Goal: Information Seeking & Learning: Learn about a topic

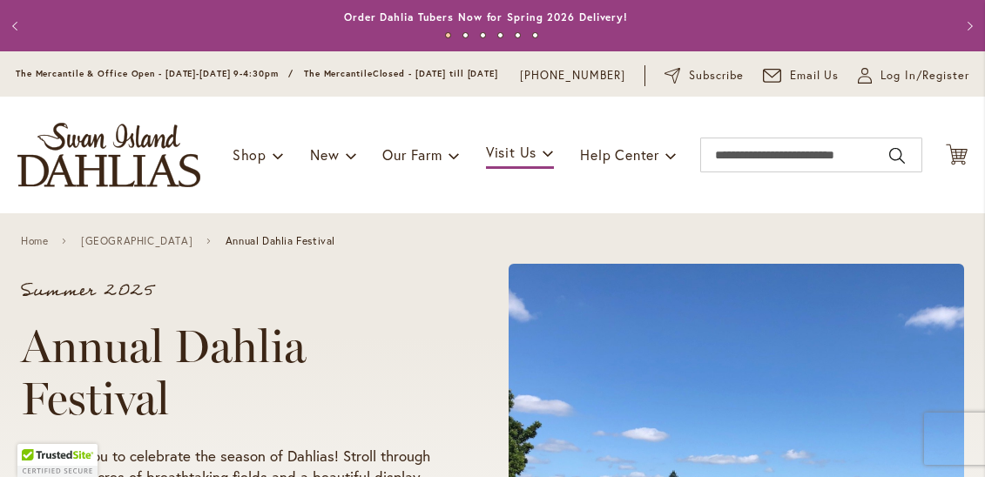
scroll to position [3, 0]
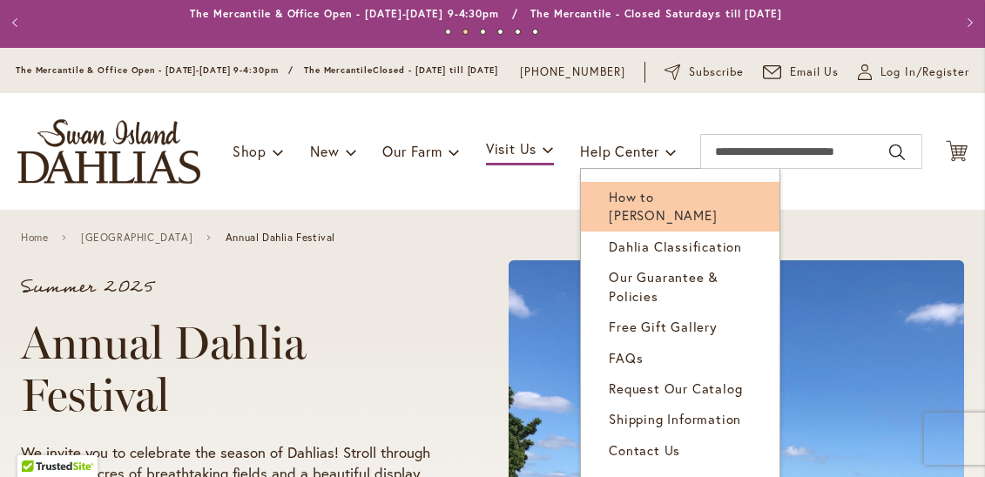
click at [657, 208] on span "How to [PERSON_NAME]" at bounding box center [663, 206] width 108 height 36
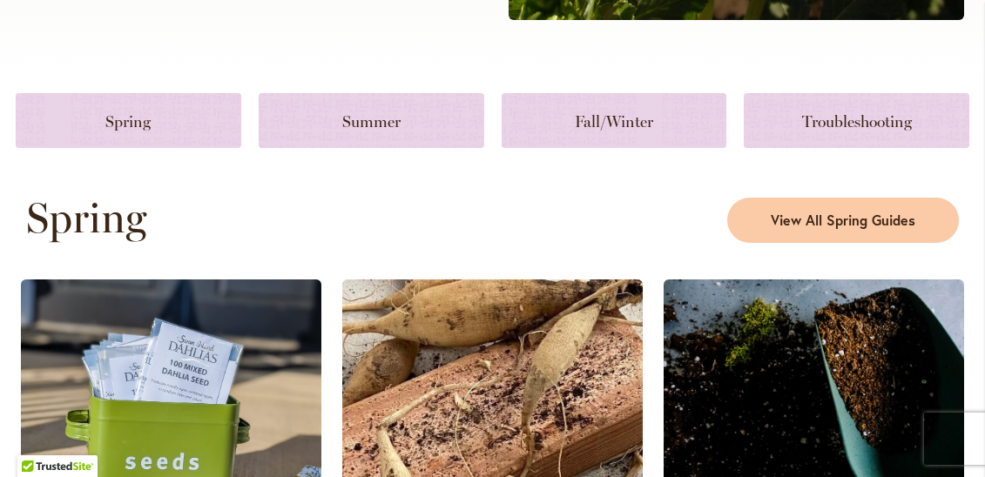
scroll to position [770, 0]
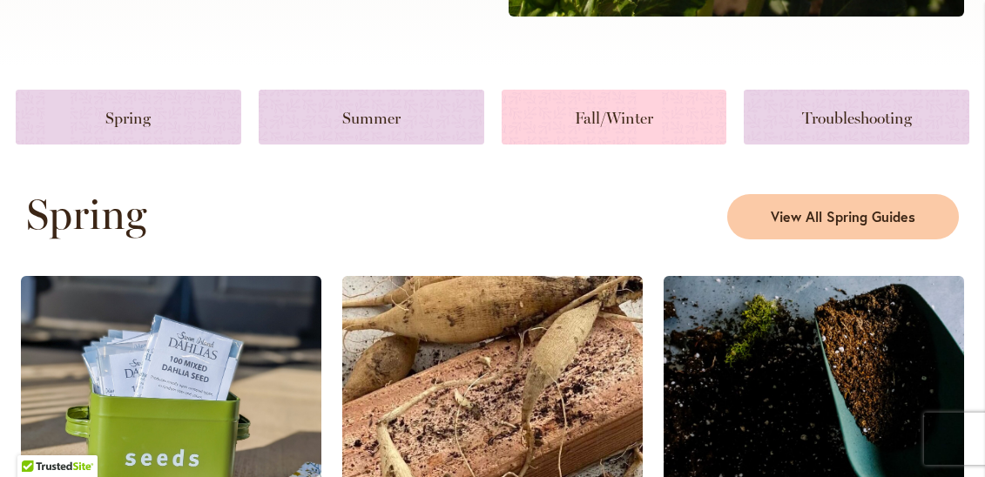
click at [629, 145] on link at bounding box center [615, 117] width 226 height 55
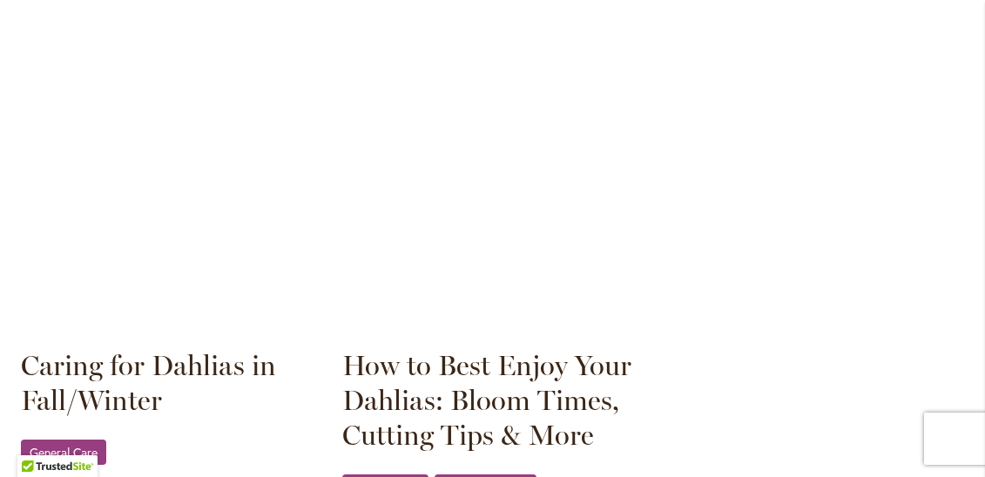
scroll to position [2673, 0]
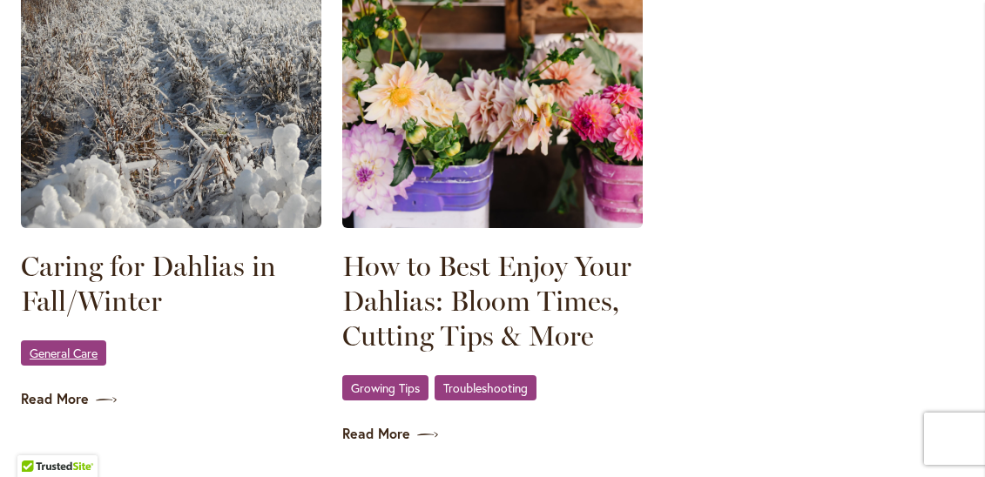
click at [73, 347] on span "General Care" at bounding box center [64, 352] width 68 height 11
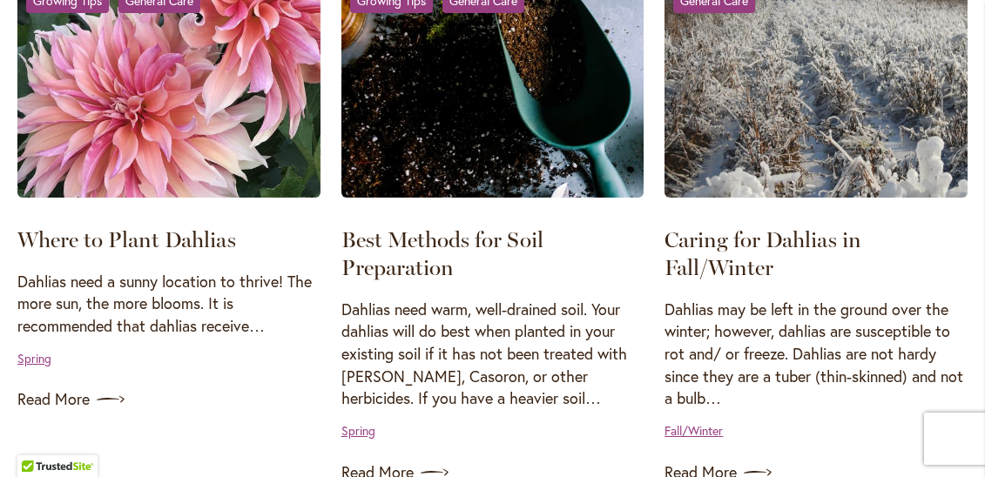
scroll to position [1613, 0]
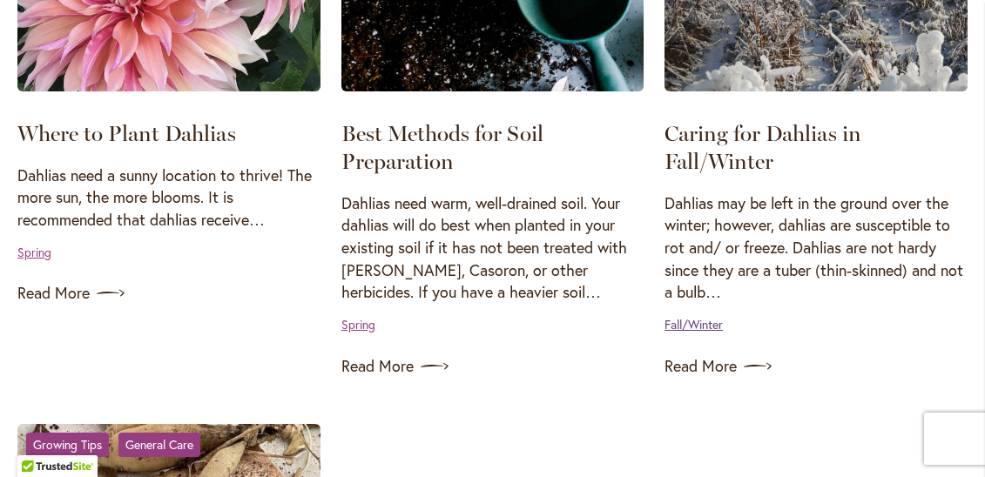
click at [706, 325] on link "Fall/Winter" at bounding box center [693, 324] width 58 height 17
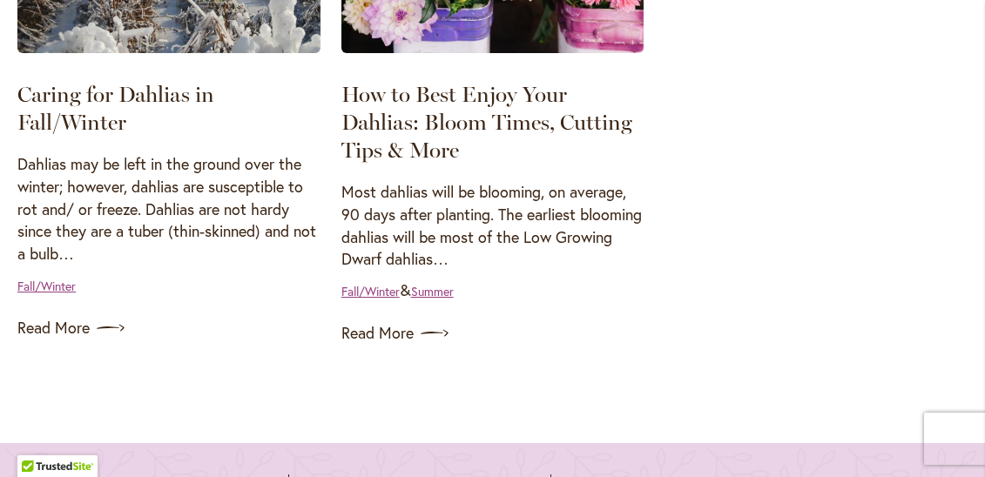
scroll to position [549, 0]
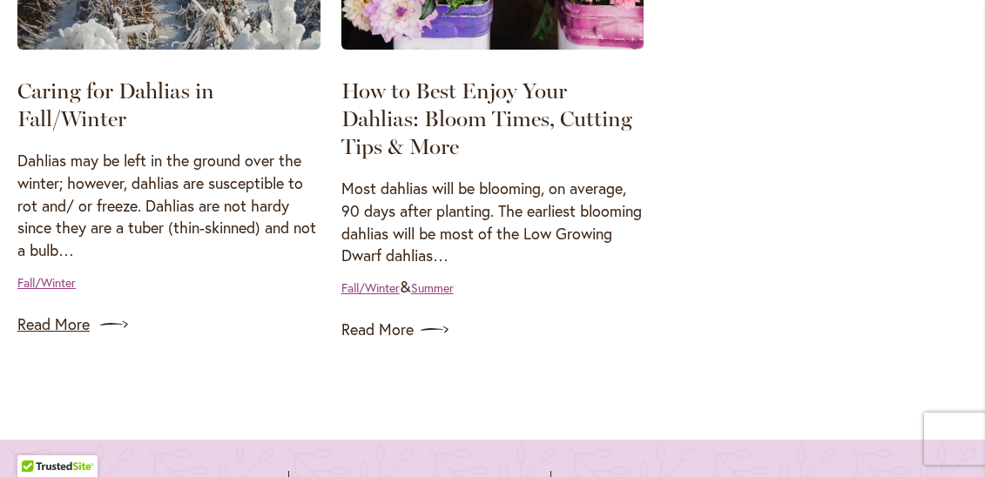
click at [74, 336] on link "Read More" at bounding box center [168, 325] width 303 height 28
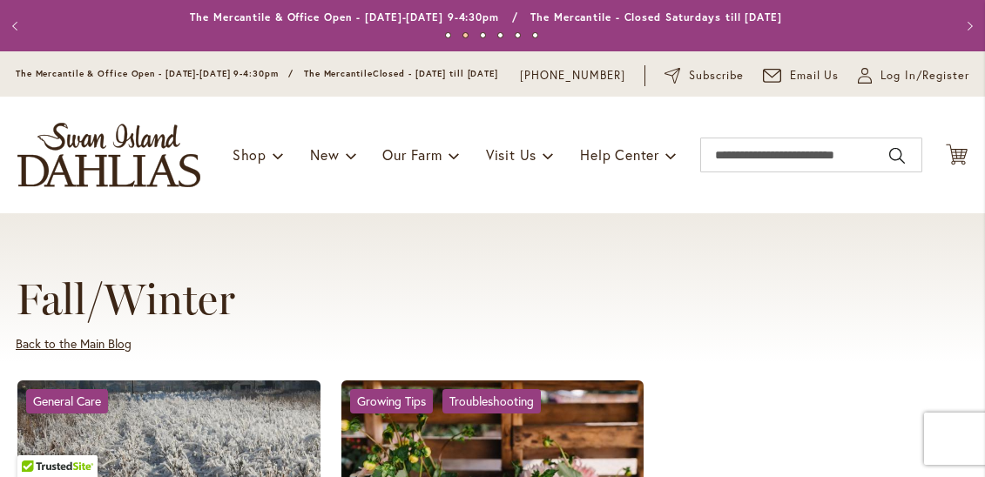
click at [111, 349] on link "Back to the Main Blog" at bounding box center [74, 343] width 116 height 17
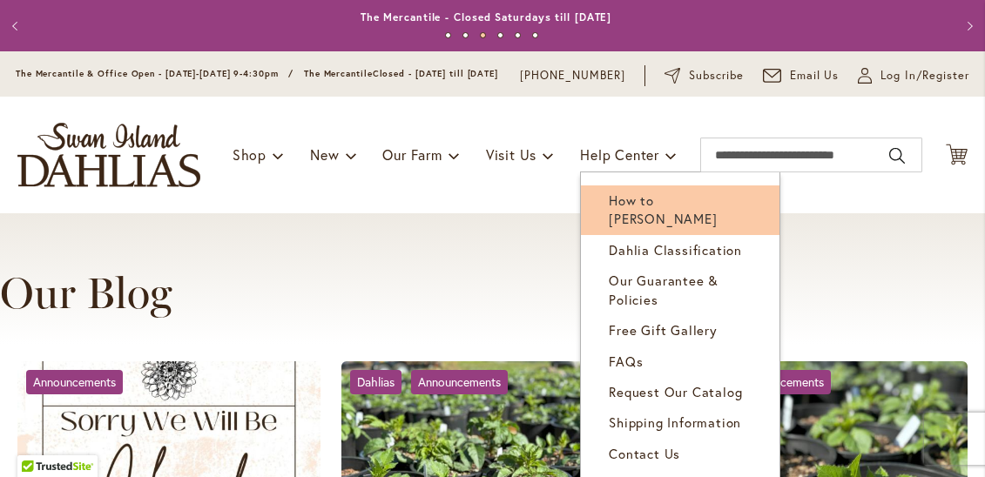
click at [664, 213] on span "How to [PERSON_NAME]" at bounding box center [663, 210] width 108 height 36
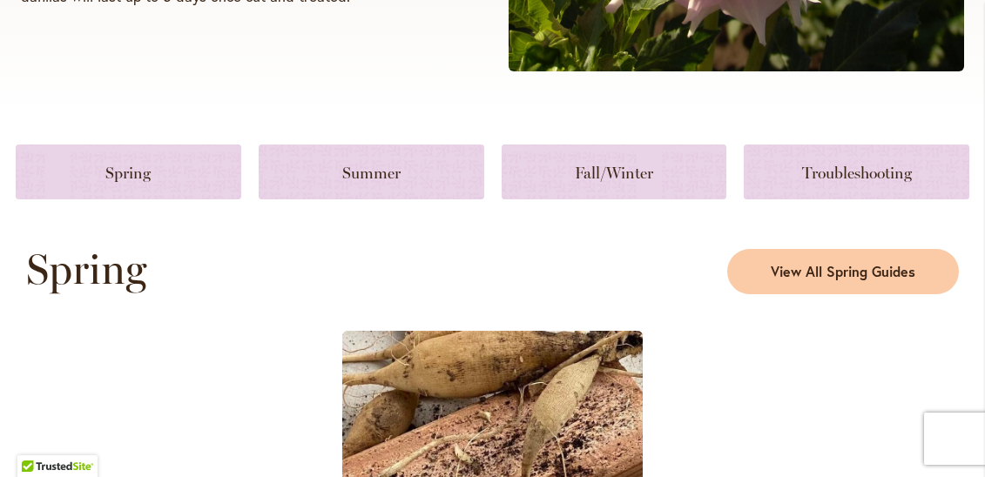
scroll to position [807, 0]
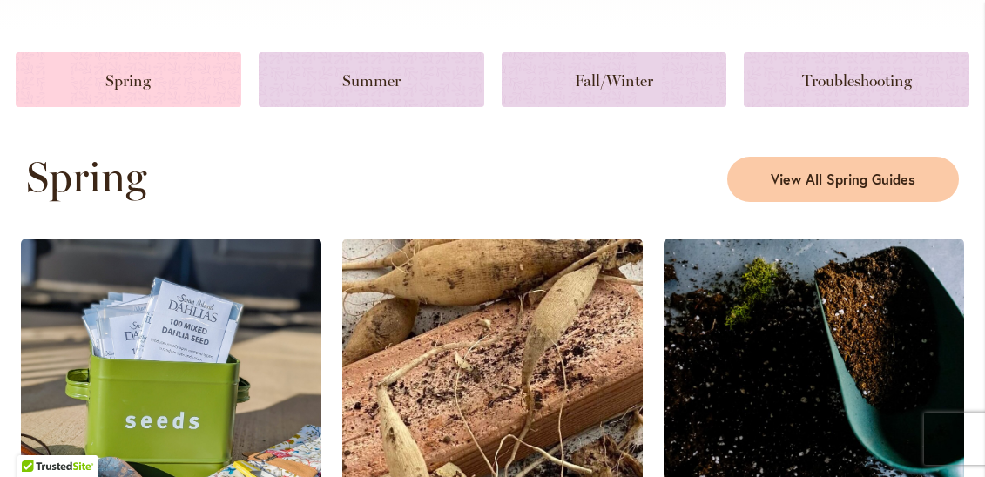
click at [165, 98] on link at bounding box center [129, 79] width 226 height 55
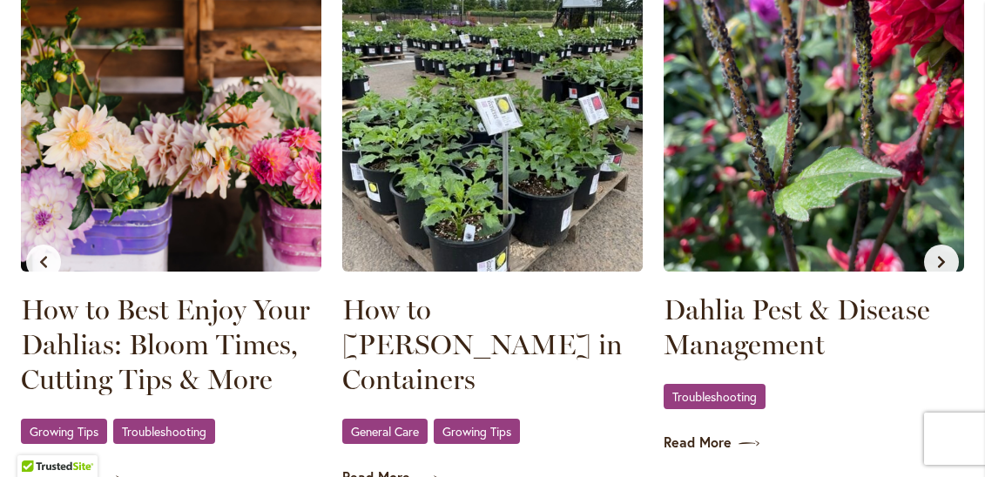
scroll to position [1966, 0]
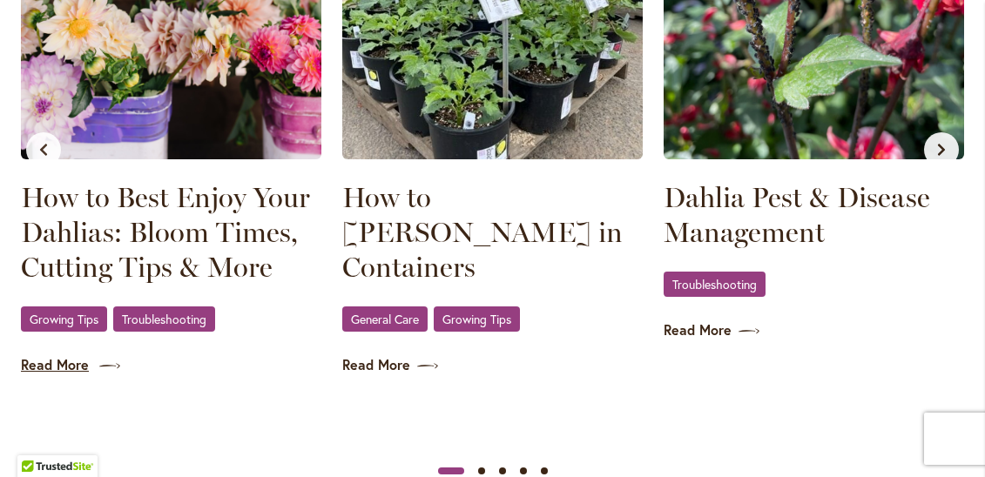
click at [73, 355] on link "Read More" at bounding box center [171, 365] width 300 height 20
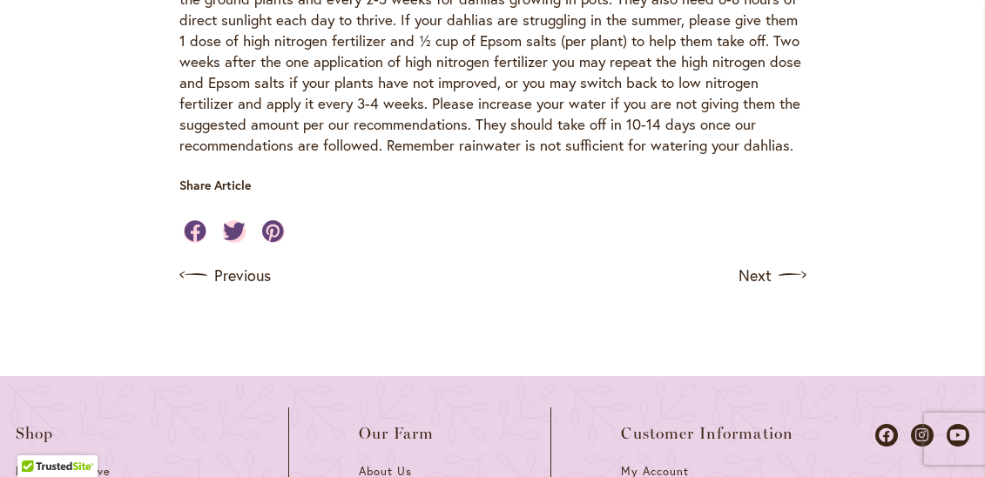
scroll to position [2036, 0]
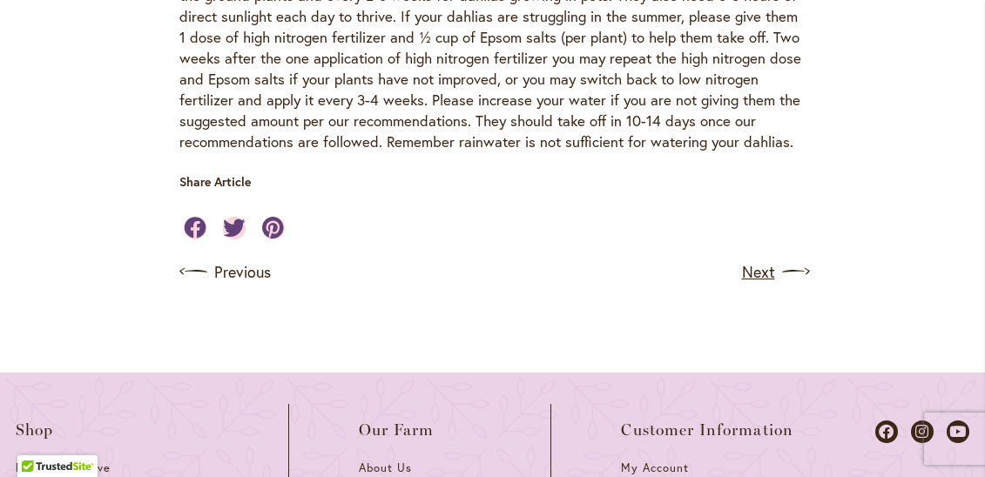
click at [749, 258] on link "Next" at bounding box center [774, 272] width 64 height 28
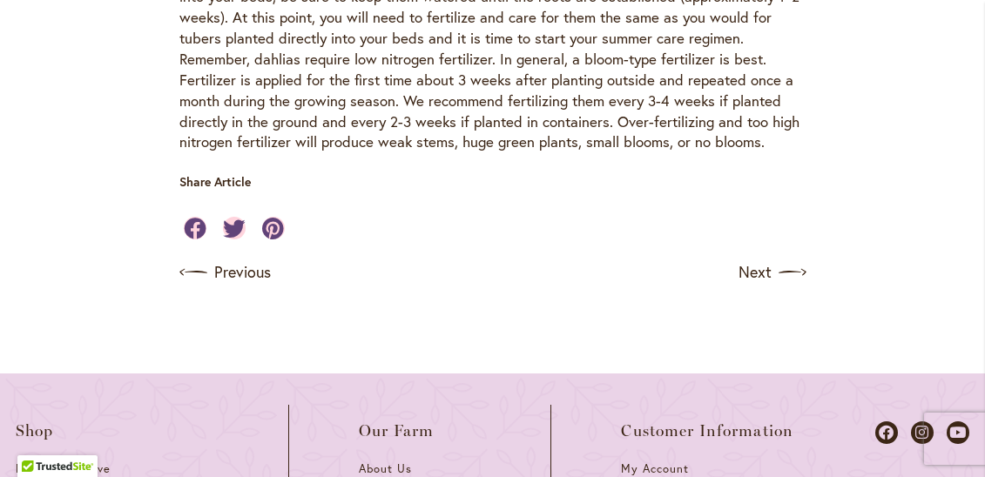
scroll to position [2010, 0]
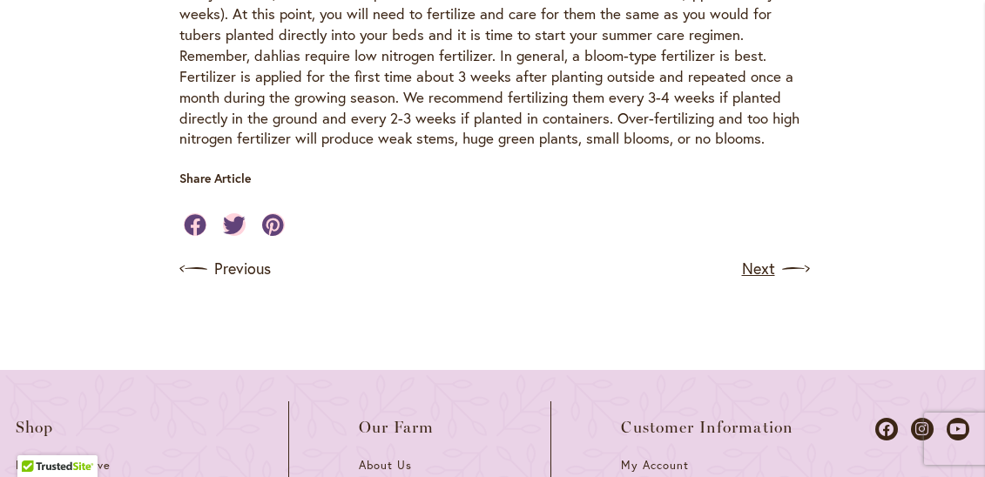
click at [765, 255] on link "Next" at bounding box center [774, 269] width 64 height 28
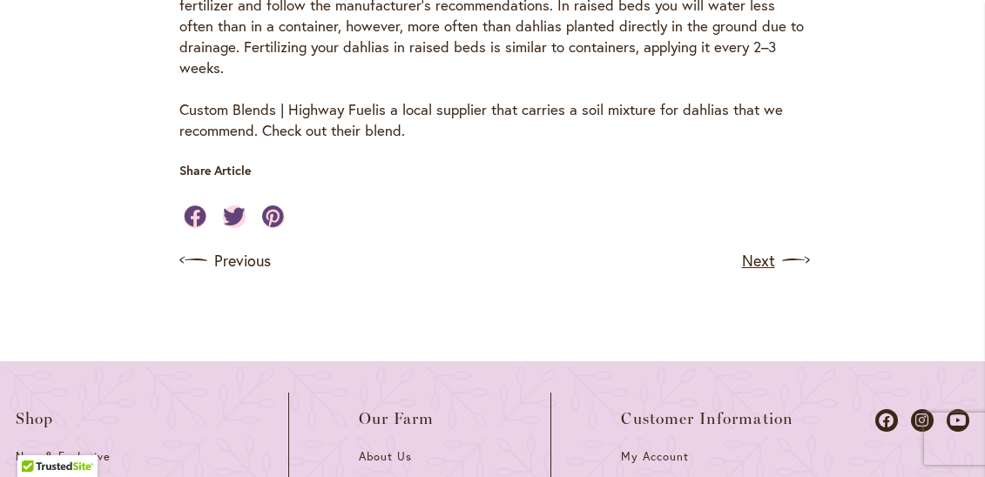
scroll to position [1432, 0]
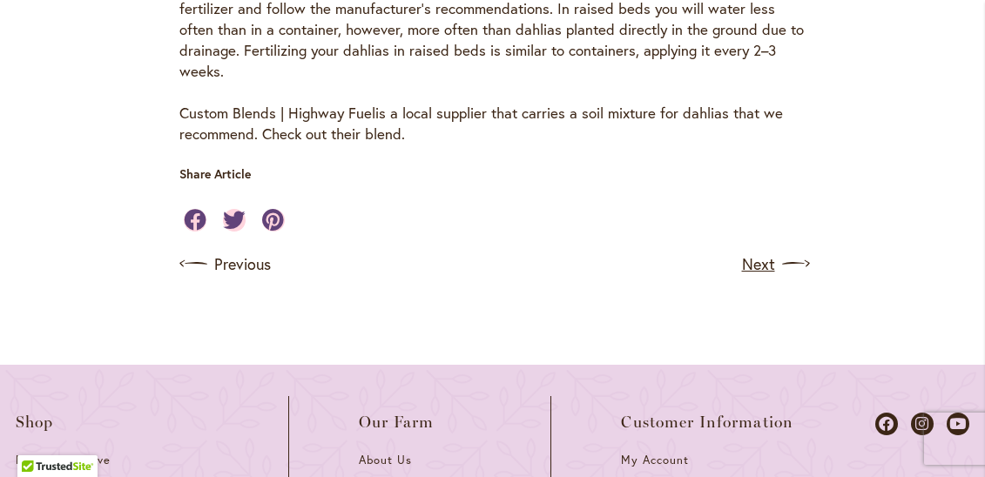
click at [745, 250] on link "Next" at bounding box center [774, 264] width 64 height 28
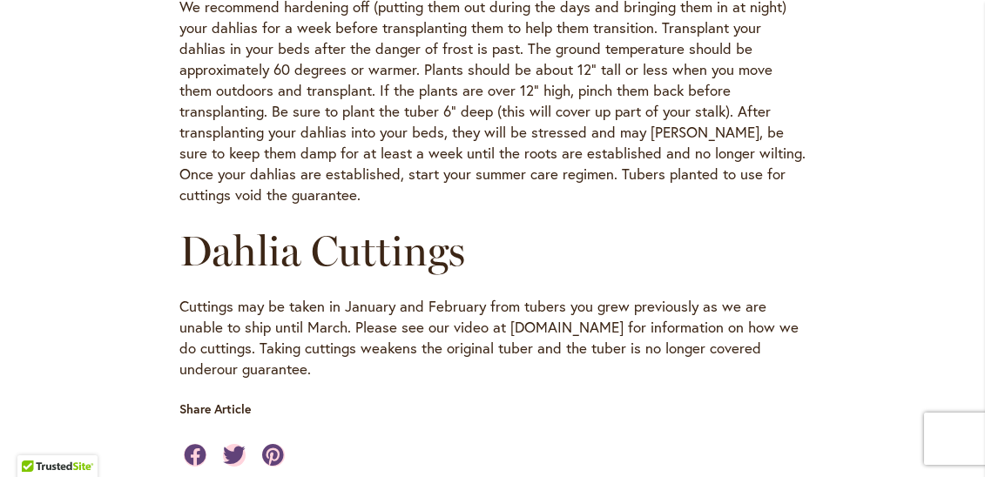
scroll to position [1231, 0]
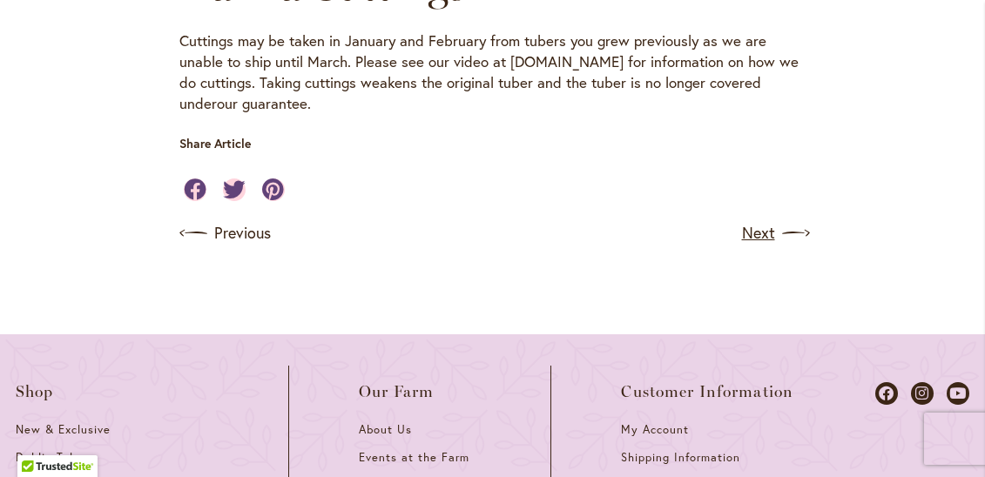
click at [765, 219] on link "Next" at bounding box center [774, 233] width 64 height 28
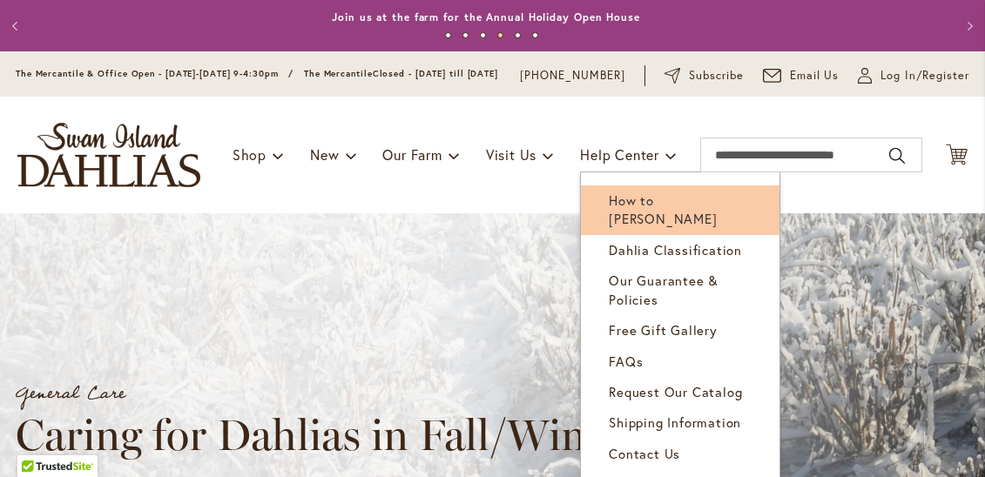
click at [658, 209] on span "How to [PERSON_NAME]" at bounding box center [663, 210] width 108 height 36
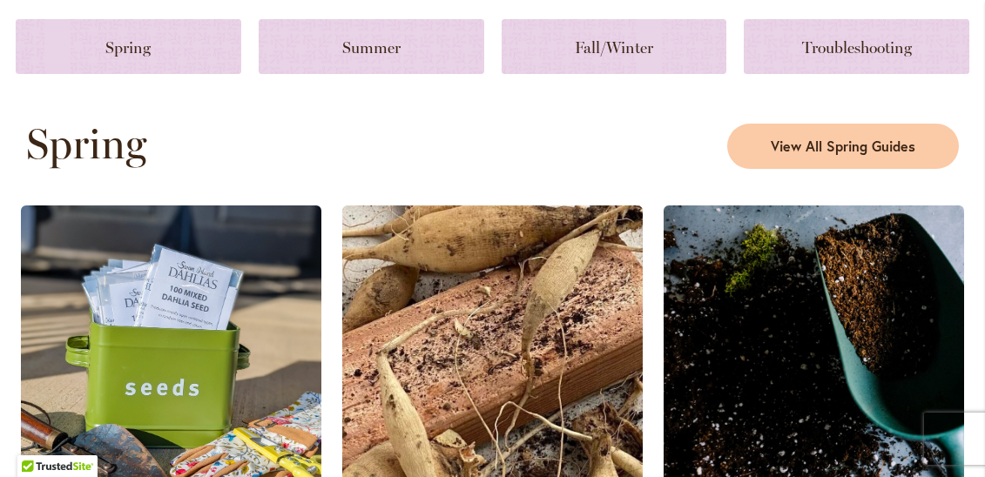
scroll to position [859, 0]
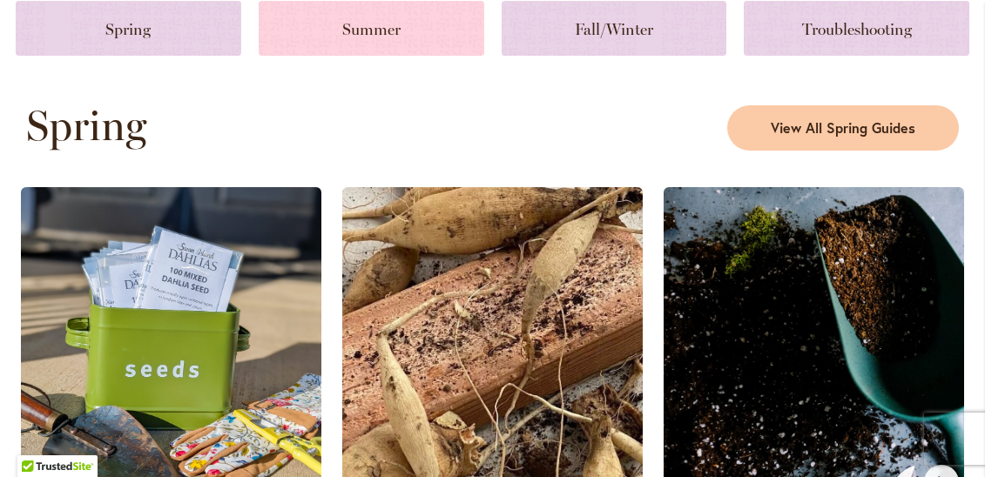
click at [422, 54] on link at bounding box center [372, 28] width 226 height 55
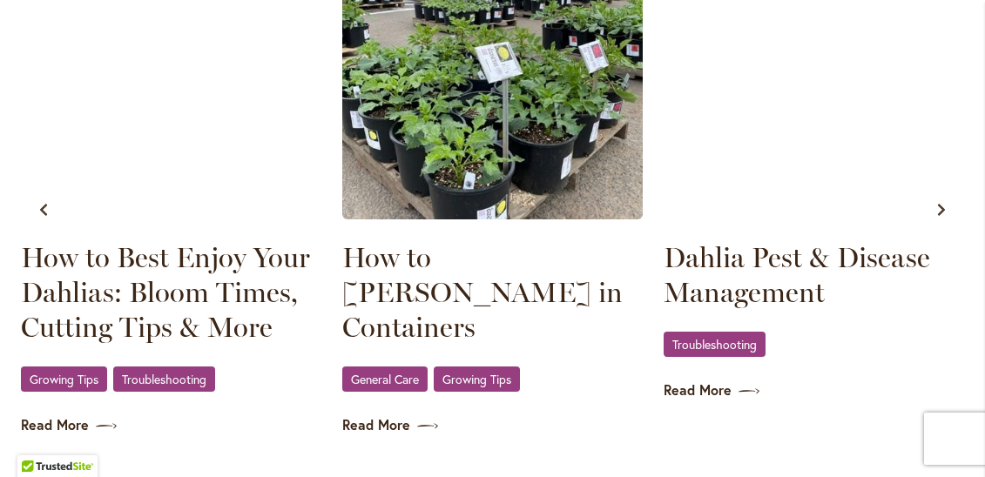
scroll to position [1910, 0]
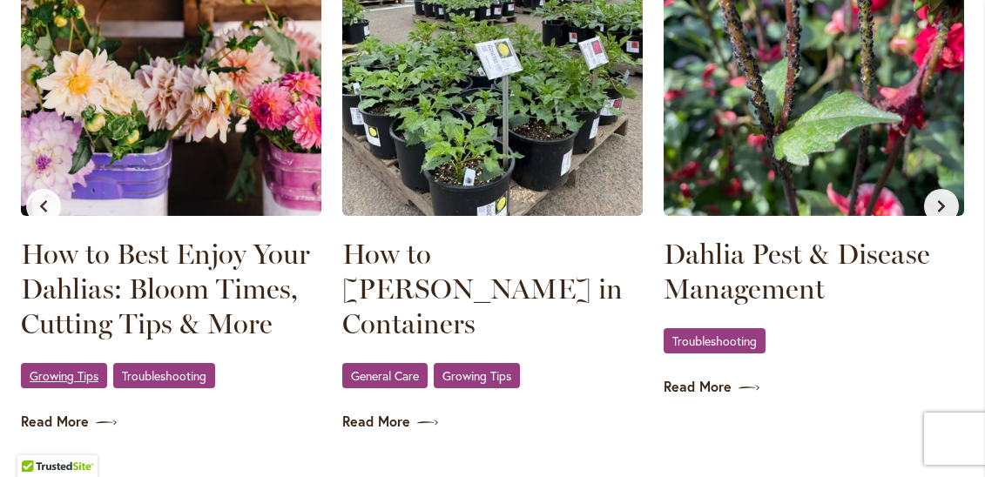
click at [78, 370] on span "Growing Tips" at bounding box center [64, 375] width 69 height 11
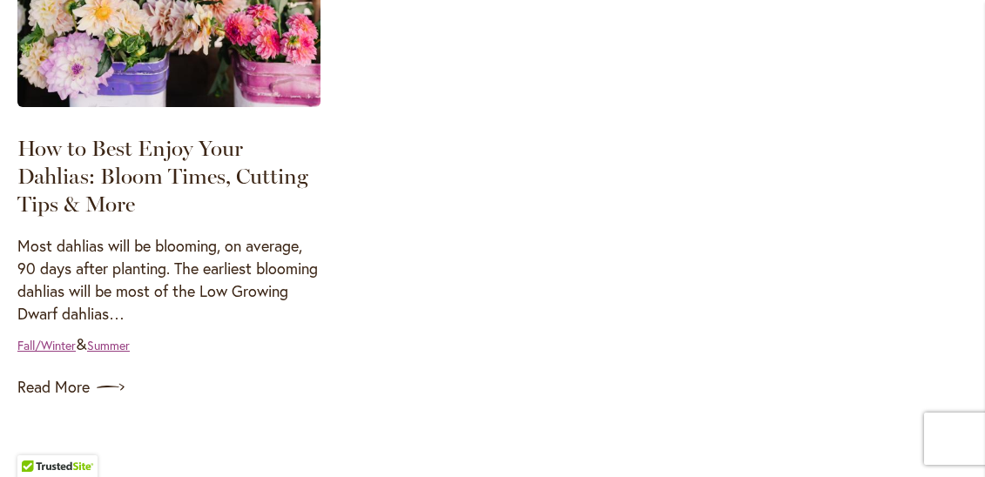
scroll to position [2151, 0]
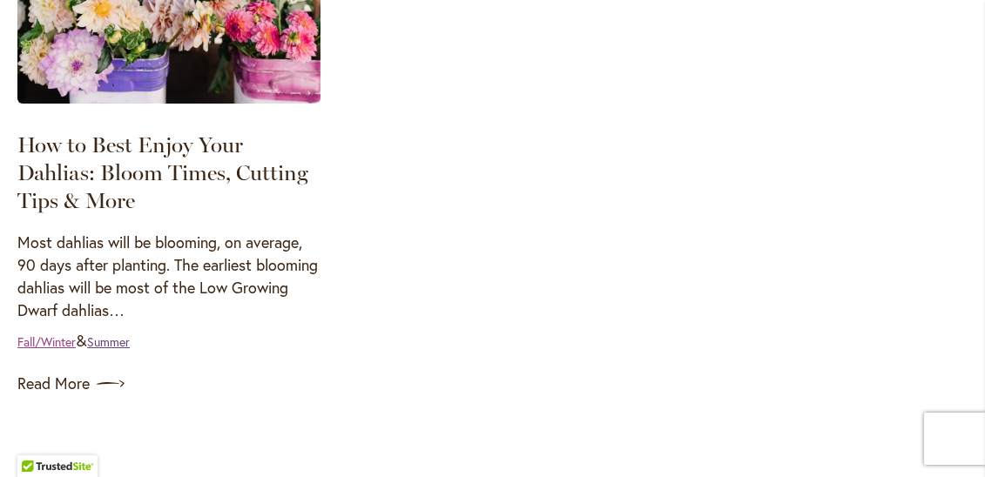
click at [125, 341] on link "Summer" at bounding box center [108, 342] width 43 height 17
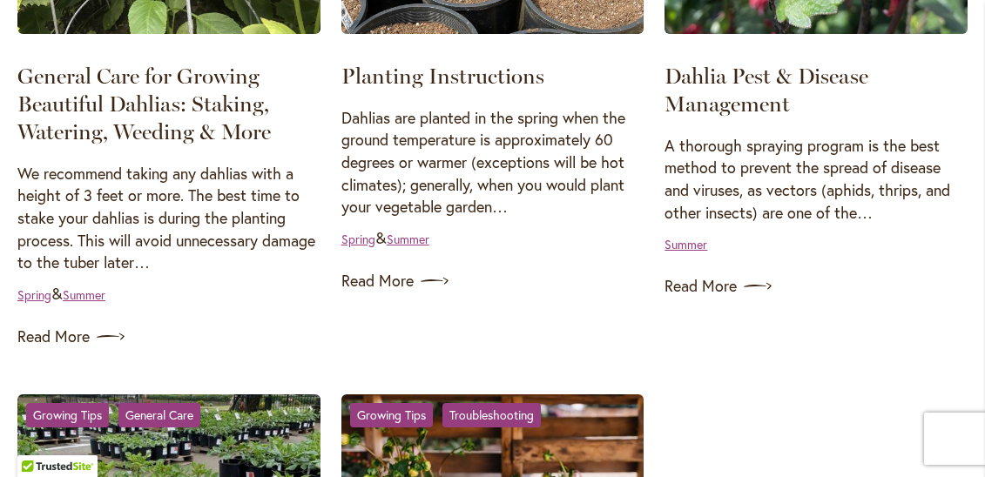
scroll to position [1137, 0]
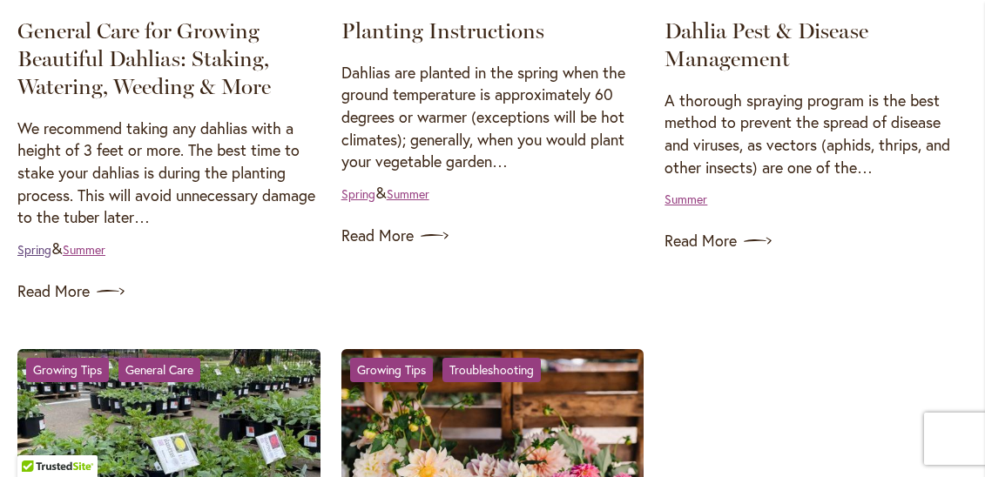
click at [36, 254] on link "Spring" at bounding box center [34, 249] width 34 height 17
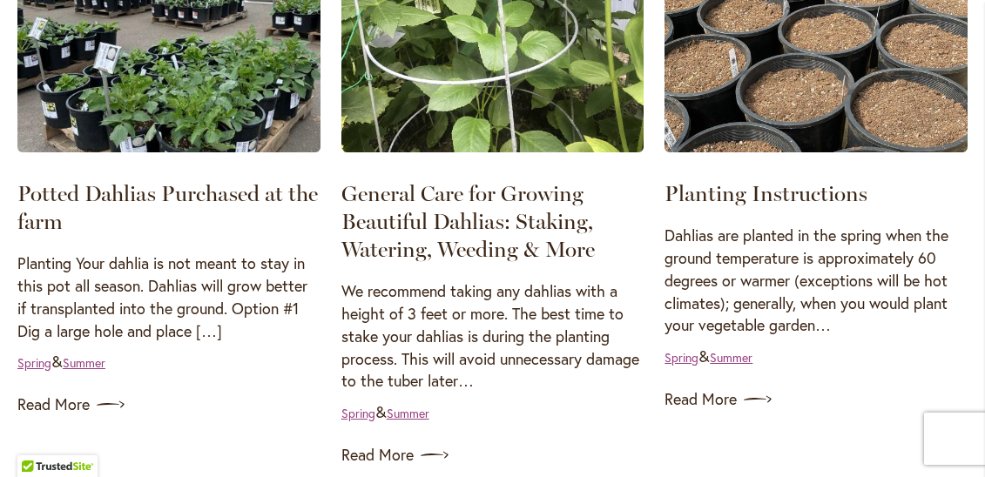
scroll to position [1070, 0]
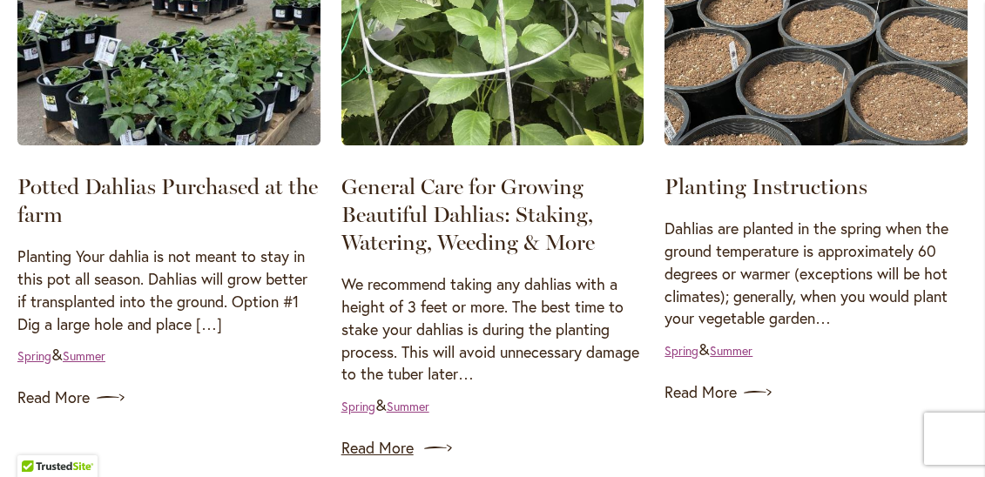
click at [397, 435] on link "Read More" at bounding box center [492, 449] width 303 height 28
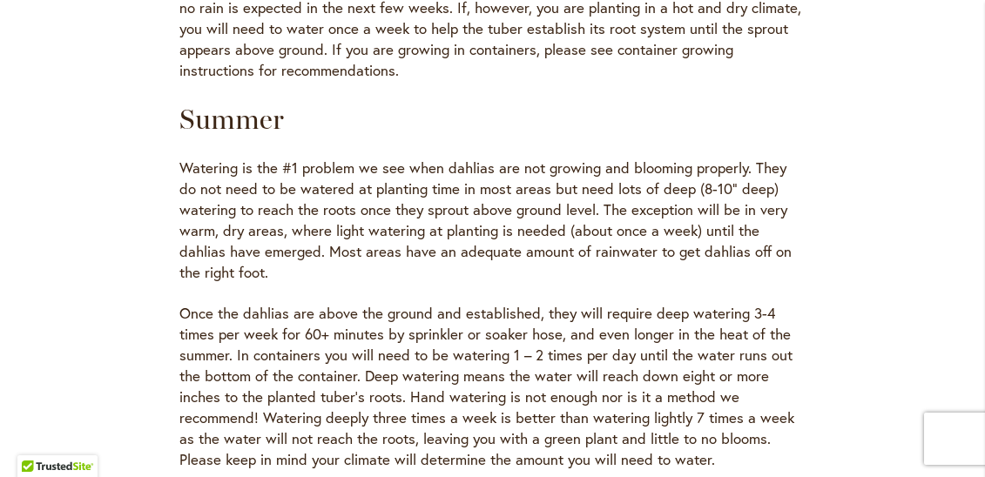
scroll to position [761, 0]
